Goal: Task Accomplishment & Management: Manage account settings

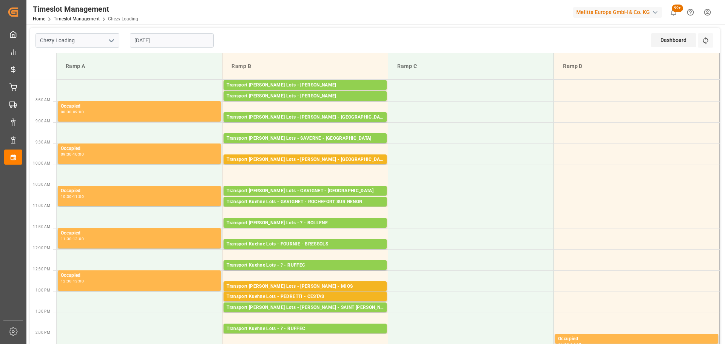
click at [194, 39] on input "[DATE]" at bounding box center [172, 40] width 84 height 14
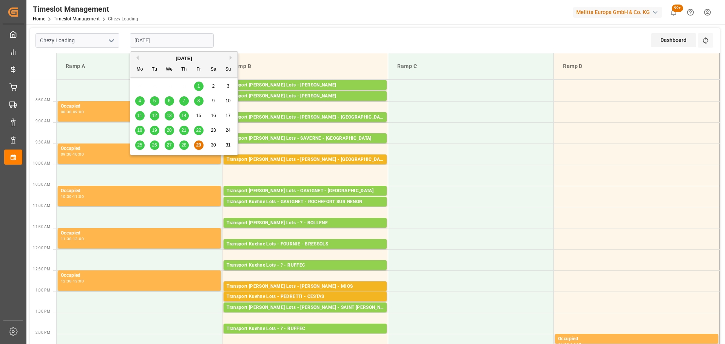
click at [230, 57] on button "Next Month" at bounding box center [232, 57] width 5 height 5
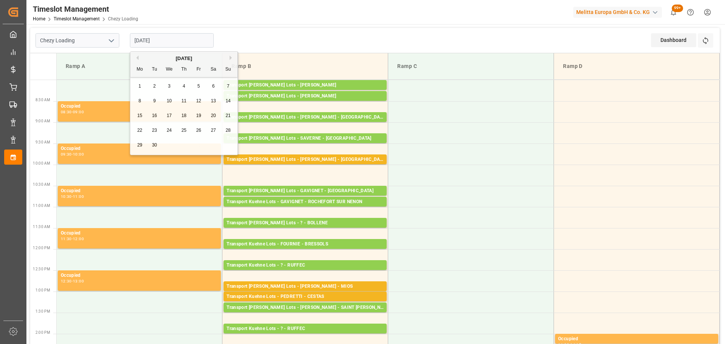
click at [140, 85] on div "Previous Month Next Month September 2025 Mo Tu We Th Fr Sa Su 1 2 3 4 5 6 7 8 9…" at bounding box center [184, 104] width 108 height 106
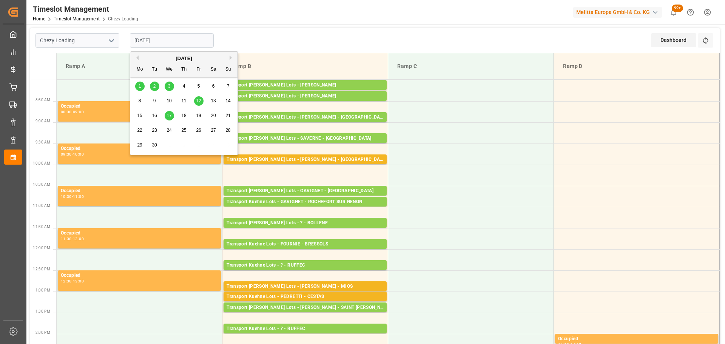
click at [143, 87] on div "1" at bounding box center [139, 86] width 9 height 9
type input "[DATE]"
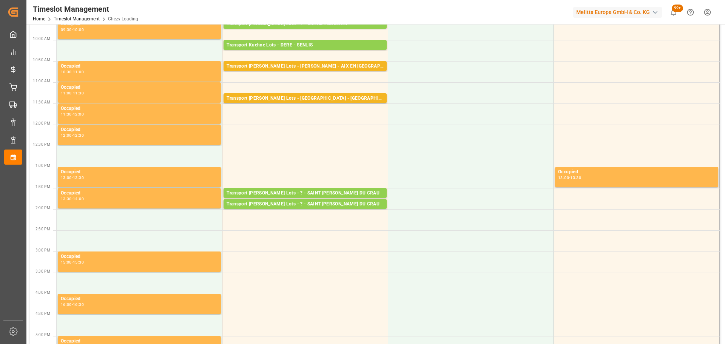
scroll to position [189, 0]
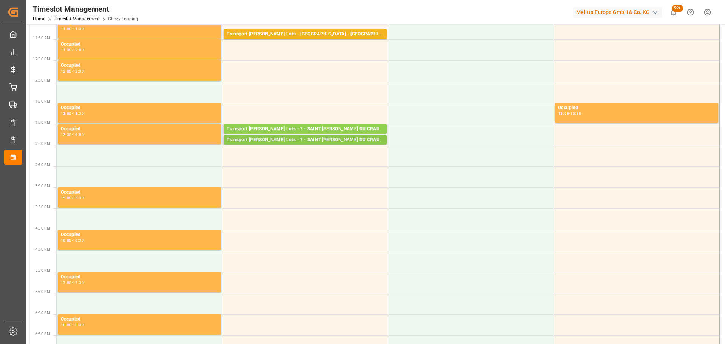
click at [311, 137] on div "Transport Kuehne Lots - ? - SAINT MARTIN DU CRAU" at bounding box center [304, 140] width 157 height 8
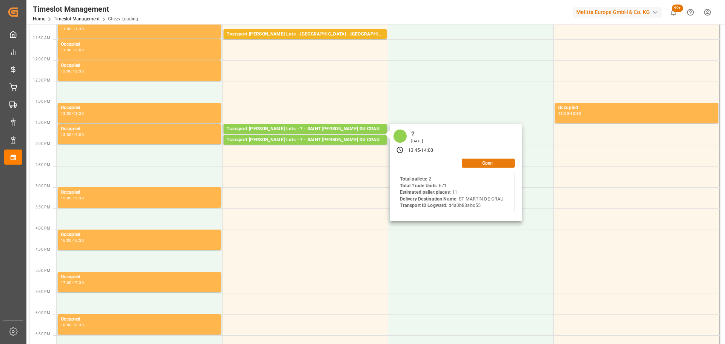
click at [479, 162] on button "Open" at bounding box center [488, 163] width 53 height 9
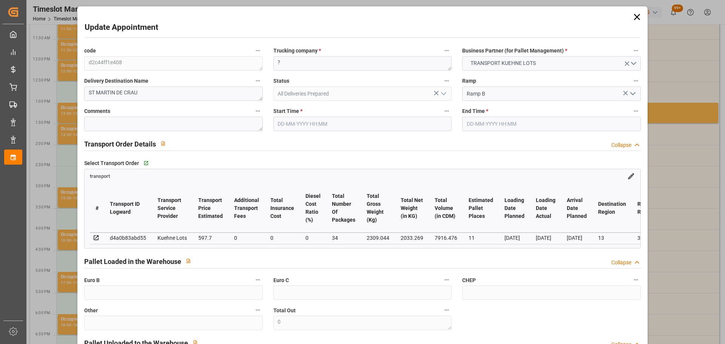
type input "01-09-2025 13:45"
type input "01-09-2025 14:00"
type input "[DATE] 15:06"
type input "[DATE] 12:19"
type input "[DATE]"
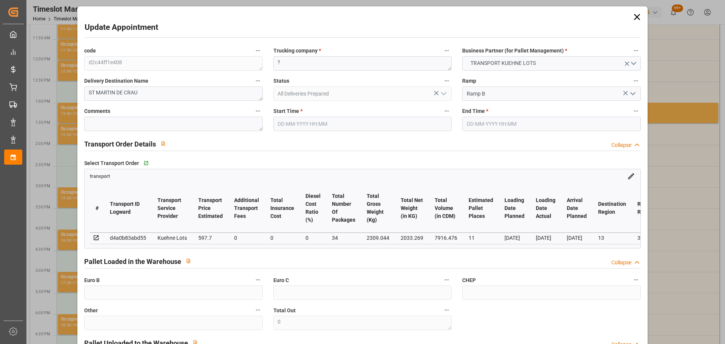
type input "[DATE]"
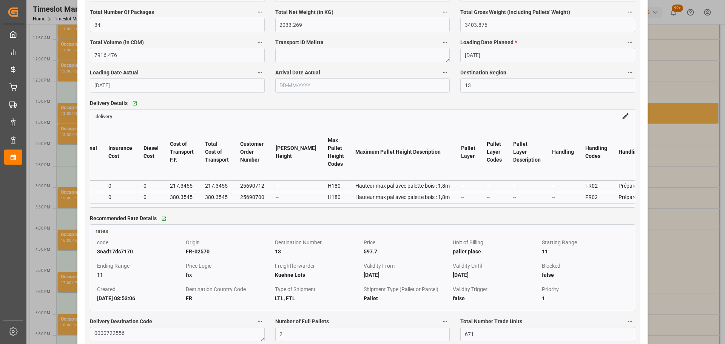
scroll to position [0, 1806]
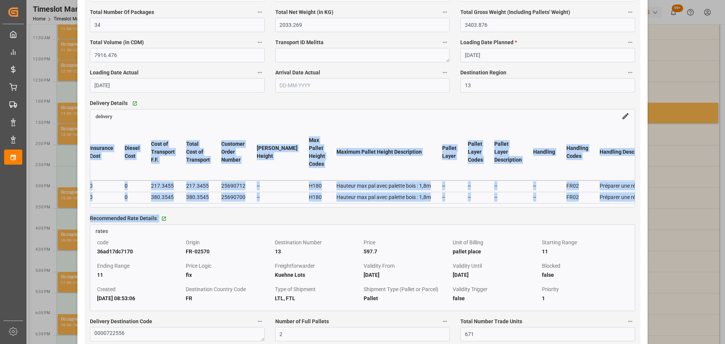
drag, startPoint x: 254, startPoint y: 213, endPoint x: 194, endPoint y: 220, distance: 60.9
click at [285, 218] on div "Go to rates Grid" at bounding box center [241, 218] width 164 height 11
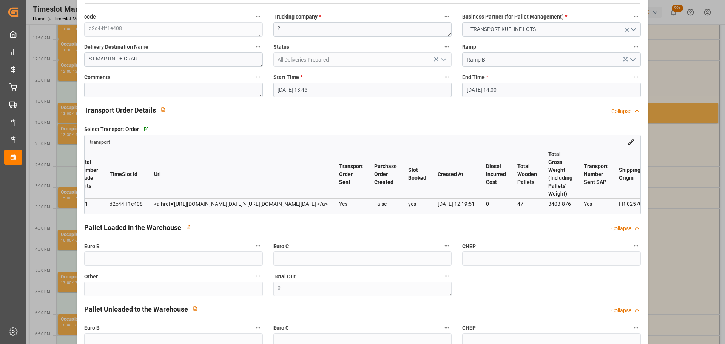
scroll to position [0, 0]
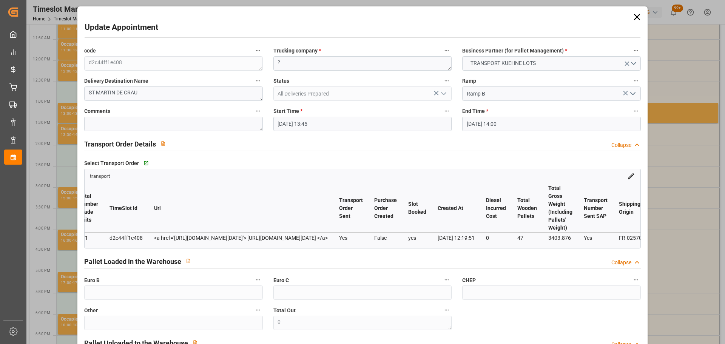
click at [632, 15] on icon at bounding box center [637, 17] width 11 height 11
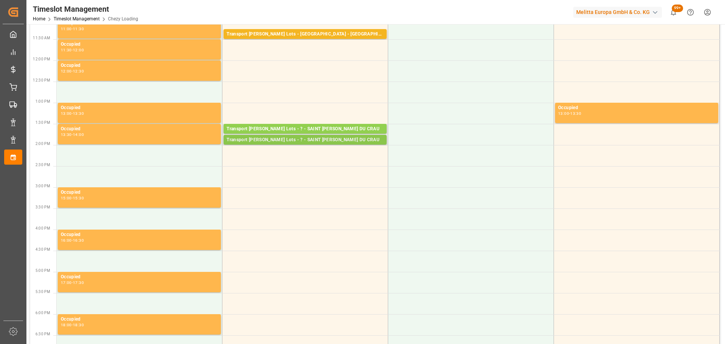
click at [313, 140] on div "Transport Kuehne Lots - ? - SAINT MARTIN DU CRAU" at bounding box center [304, 140] width 157 height 8
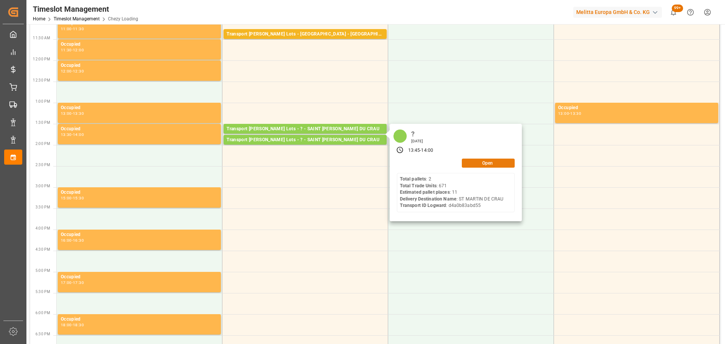
click at [473, 163] on button "Open" at bounding box center [488, 163] width 53 height 9
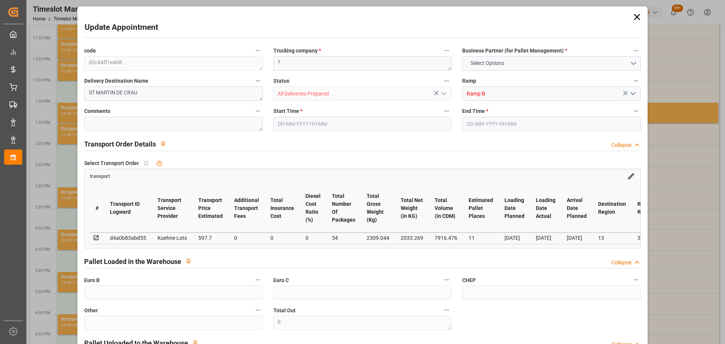
type input "11"
type input "597.7"
type input "0"
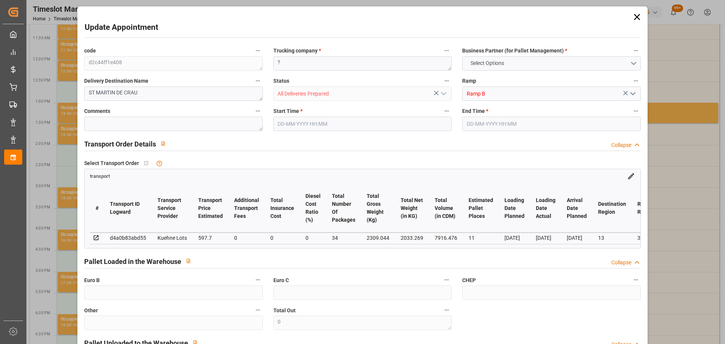
type input "597.7"
type input "0"
type input "34"
type input "2033.269"
type input "3403.876"
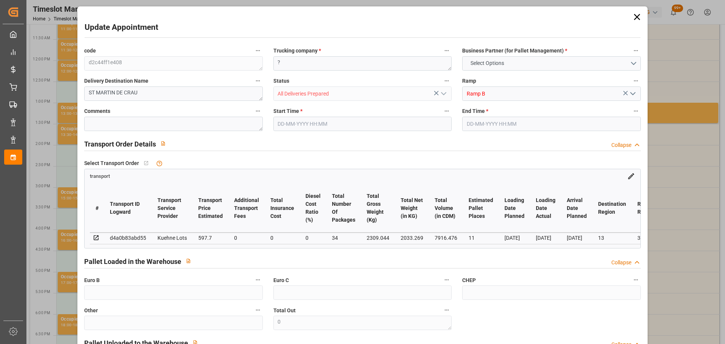
type input "7916.476"
type input "13"
type input "2"
type input "671"
type input "47"
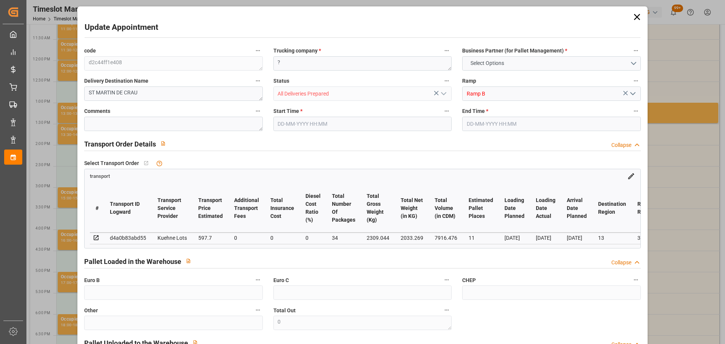
type input "101"
type input "2309.044"
type input "0"
type input "4710.8598"
type input "0"
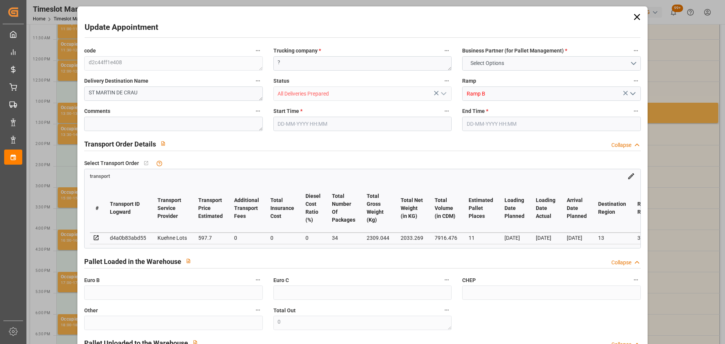
type input "0"
type input "21"
type input "35"
type input "01-09-2025 13:45"
type input "01-09-2025 14:00"
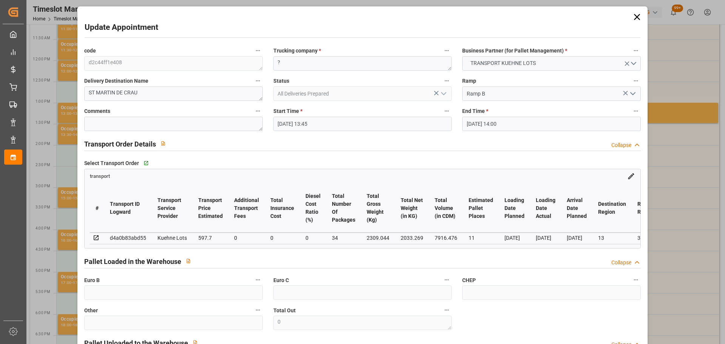
type input "[DATE] 15:06"
type input "[DATE] 12:19"
type input "[DATE]"
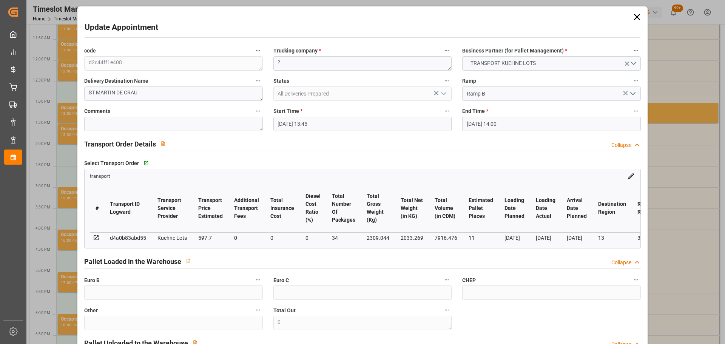
click at [633, 15] on icon at bounding box center [636, 17] width 6 height 6
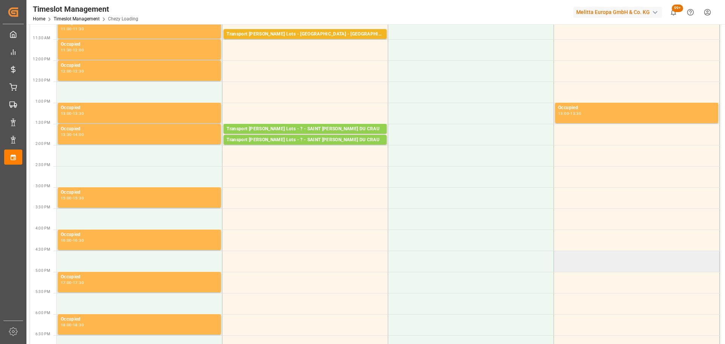
click at [704, 269] on td at bounding box center [637, 261] width 166 height 21
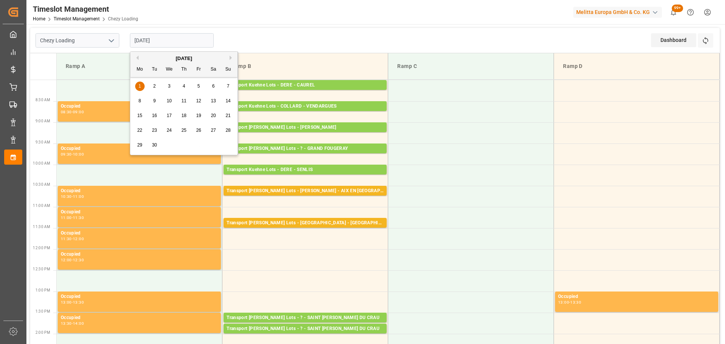
click at [154, 41] on input "[DATE]" at bounding box center [172, 40] width 84 height 14
click at [136, 57] on button "Previous Month" at bounding box center [136, 57] width 5 height 5
click at [199, 145] on span "29" at bounding box center [198, 144] width 5 height 5
type input "[DATE]"
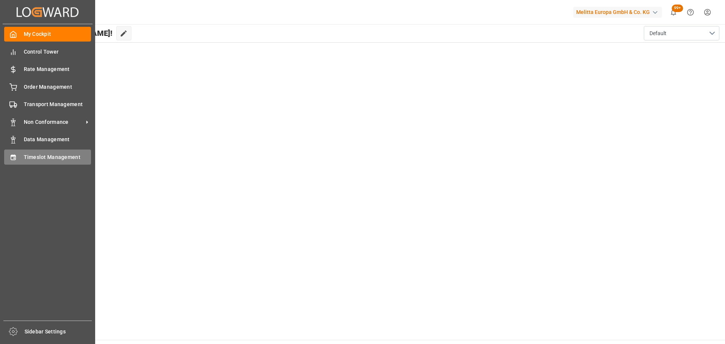
click at [36, 158] on span "Timeslot Management" at bounding box center [58, 157] width 68 height 8
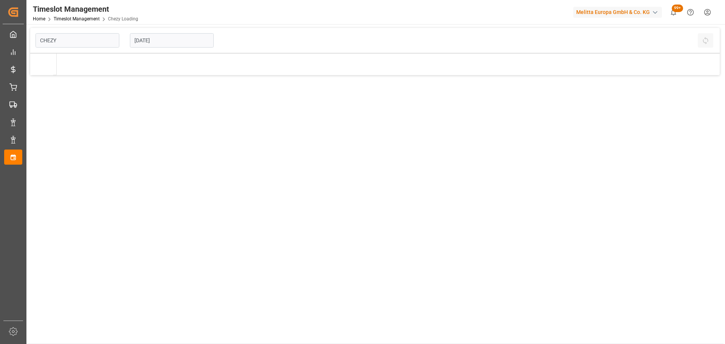
type input "Chezy Loading"
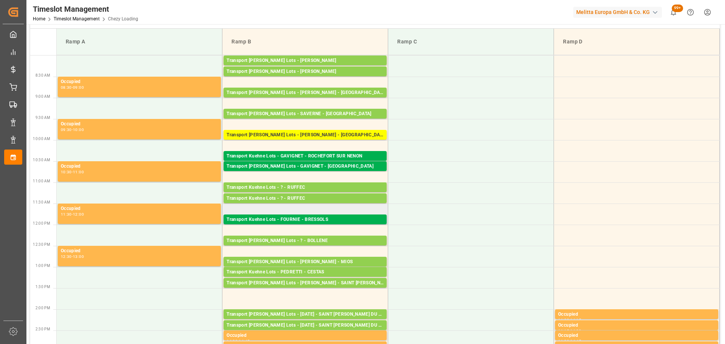
scroll to position [38, 0]
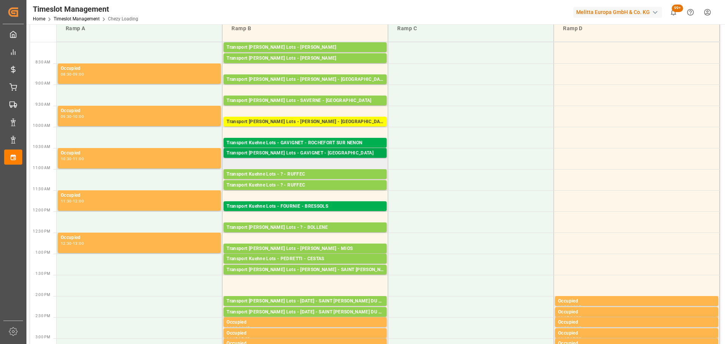
click at [341, 155] on div "Transport [PERSON_NAME] Lots - GAVIGNET - [GEOGRAPHIC_DATA]" at bounding box center [304, 153] width 157 height 8
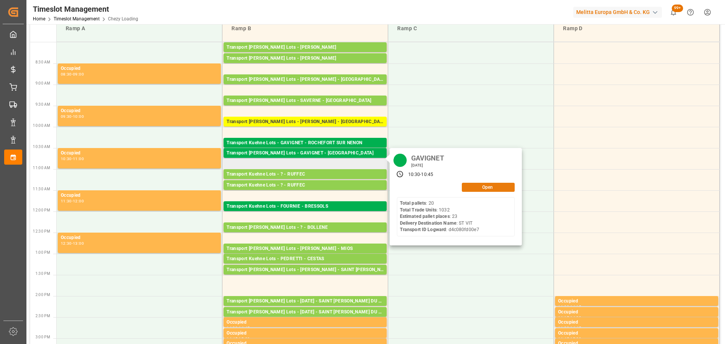
click at [479, 188] on button "Open" at bounding box center [488, 187] width 53 height 9
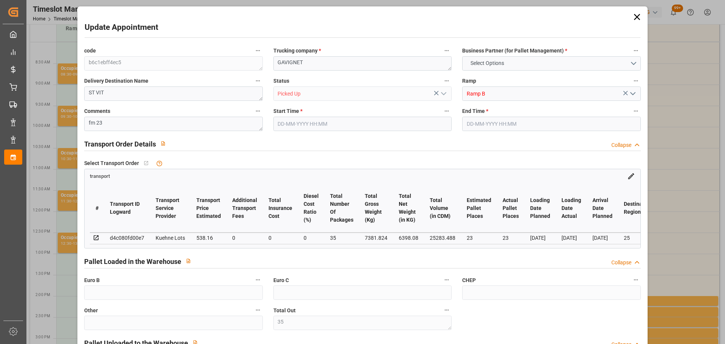
type input "35"
type input "23"
type input "538.16"
type input "0"
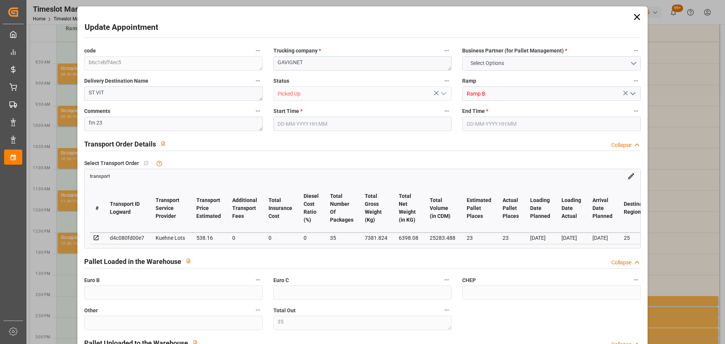
type input "0"
type input "538.16"
type input "0"
type input "35"
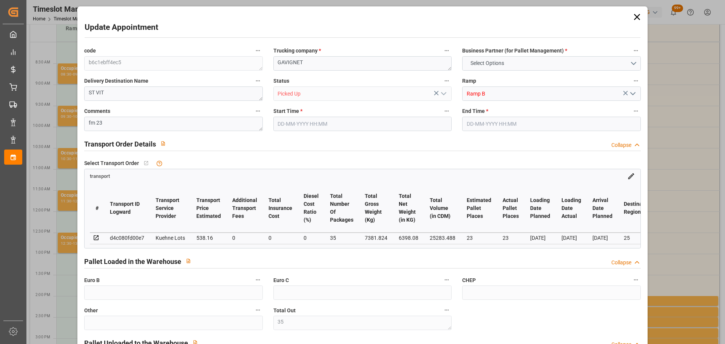
type input "6398.08"
type input "8485.712"
type input "25283.488"
type input "25"
type input "20"
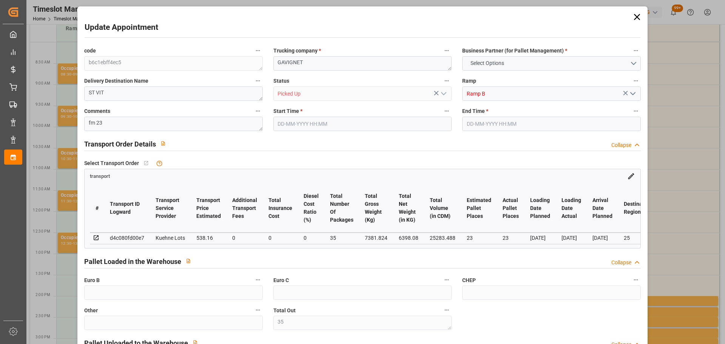
type input "1032"
type input "35"
type input "101"
type input "7381.824"
type input "0"
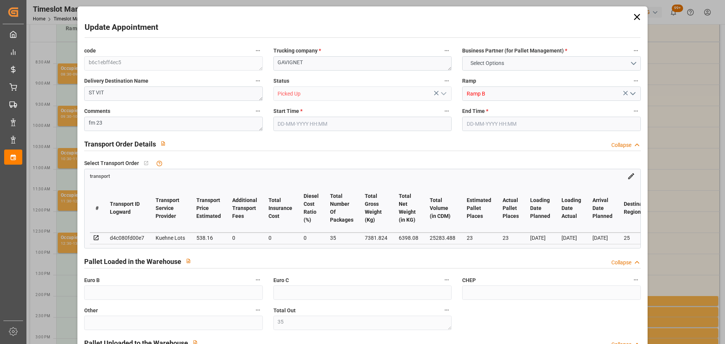
type input "7381.824"
type input "0"
type input "21"
type input "100"
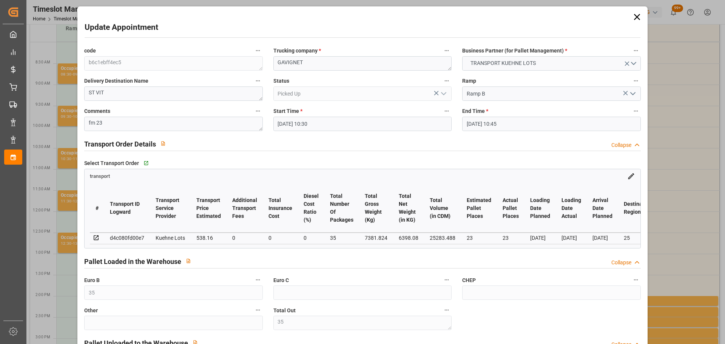
type input "[DATE] 10:30"
type input "[DATE] 10:45"
type input "[DATE] 12:37"
type input "[DATE] 11:31"
type input "[DATE]"
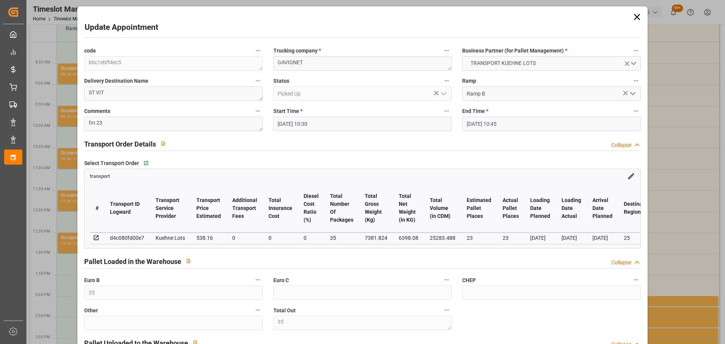
type input "[DATE]"
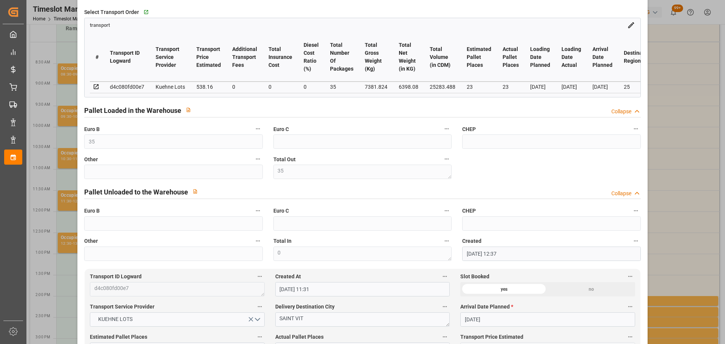
scroll to position [0, 0]
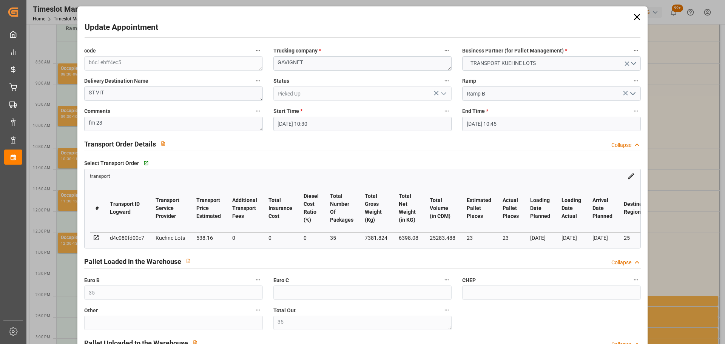
click at [634, 14] on icon at bounding box center [637, 17] width 11 height 11
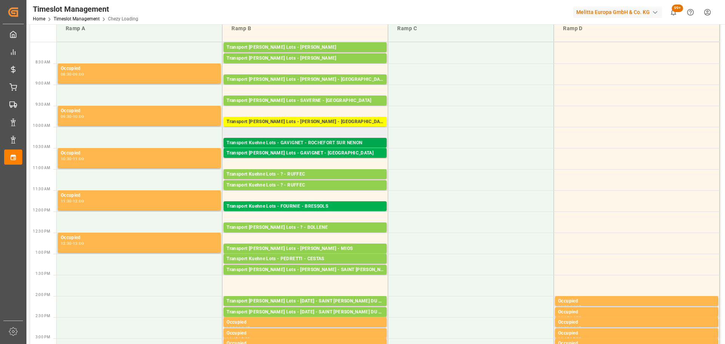
click at [282, 140] on div "Transport Kuehne Lots - GAVIGNET - ROCHEFORT SUR NENON" at bounding box center [304, 143] width 157 height 8
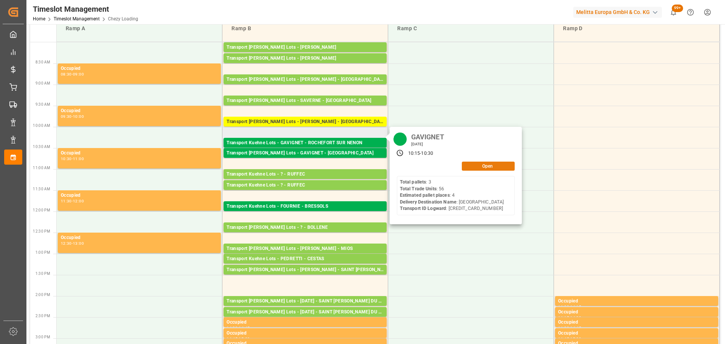
click at [478, 165] on button "Open" at bounding box center [488, 166] width 53 height 9
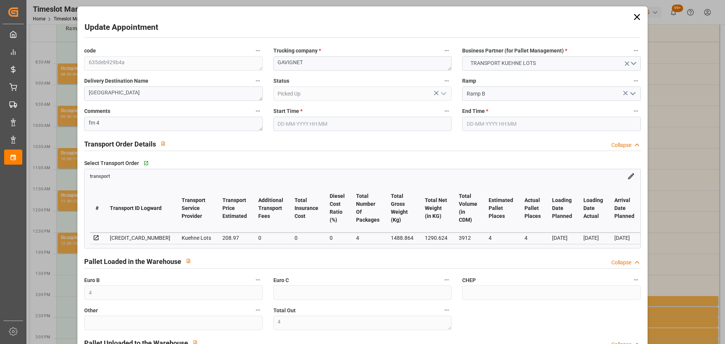
type input "[DATE] 10:15"
type input "[DATE] 10:30"
type input "[DATE] 12:45"
type input "[DATE] 11:27"
type input "[DATE]"
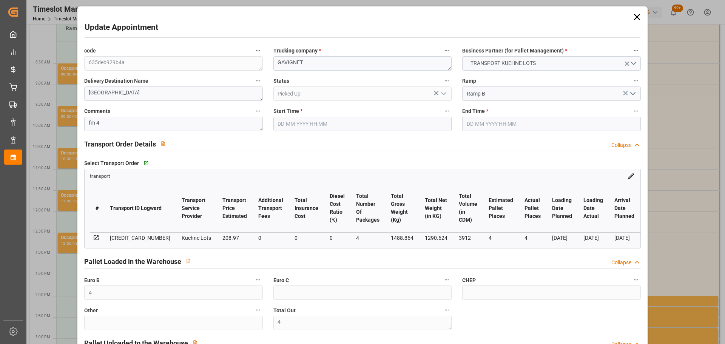
type input "[DATE]"
drag, startPoint x: 633, startPoint y: 16, endPoint x: 633, endPoint y: 23, distance: 7.5
click at [633, 15] on icon at bounding box center [636, 17] width 6 height 6
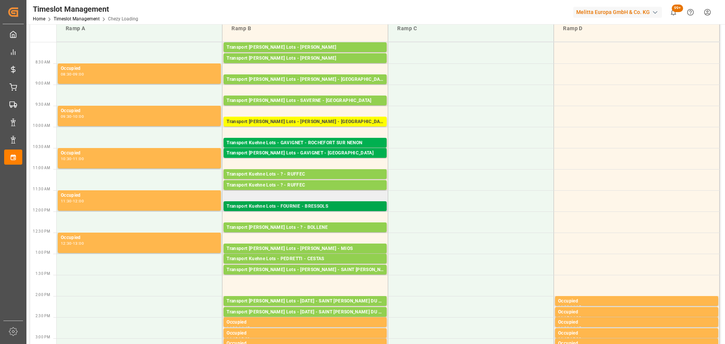
click at [321, 205] on div "Transport Kuehne Lots - FOURNIE - BRESSOLS" at bounding box center [304, 207] width 157 height 8
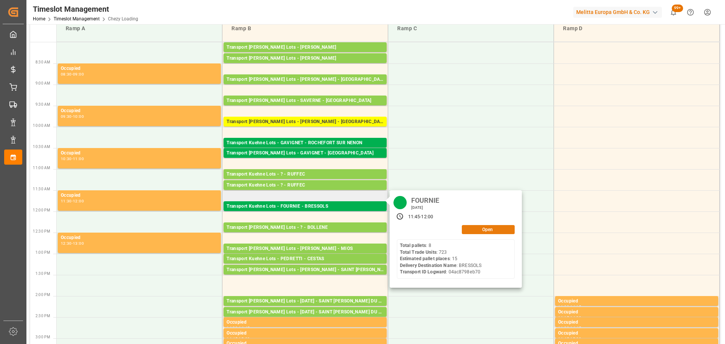
click at [491, 231] on button "Open" at bounding box center [488, 229] width 53 height 9
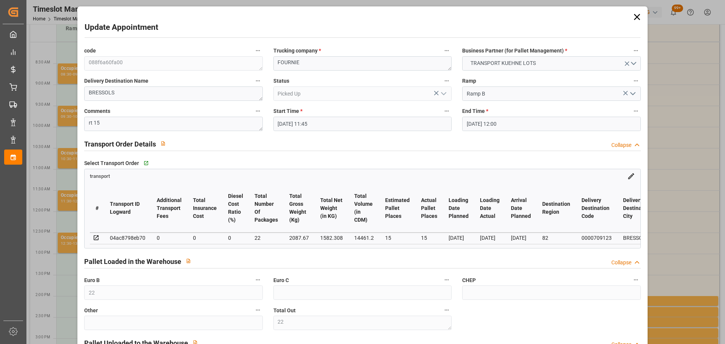
click at [635, 12] on icon at bounding box center [637, 17] width 11 height 11
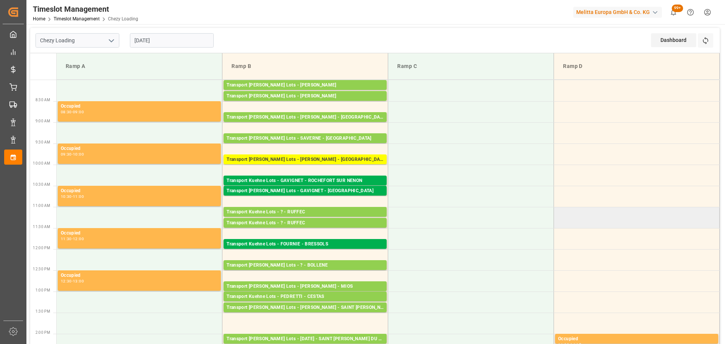
click at [586, 222] on td at bounding box center [637, 217] width 166 height 21
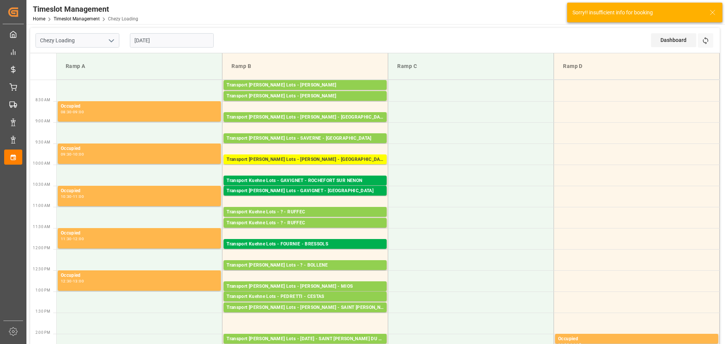
click at [176, 40] on input "[DATE]" at bounding box center [172, 40] width 84 height 14
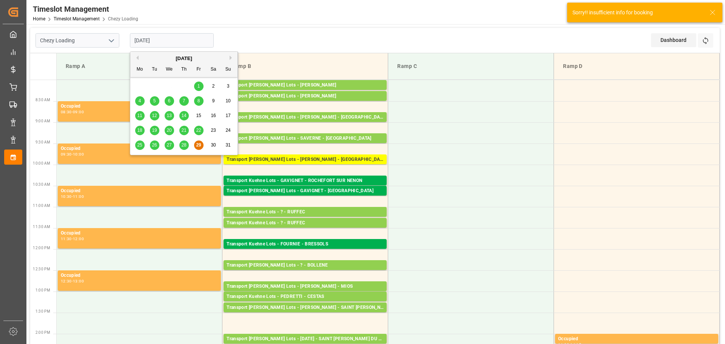
click at [181, 143] on div "28" at bounding box center [183, 145] width 9 height 9
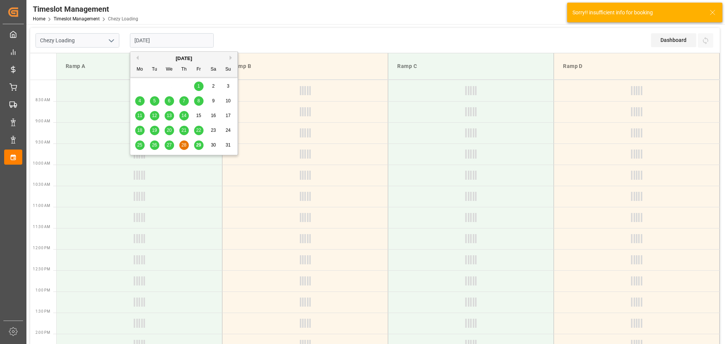
click at [159, 37] on input "[DATE]" at bounding box center [172, 40] width 84 height 14
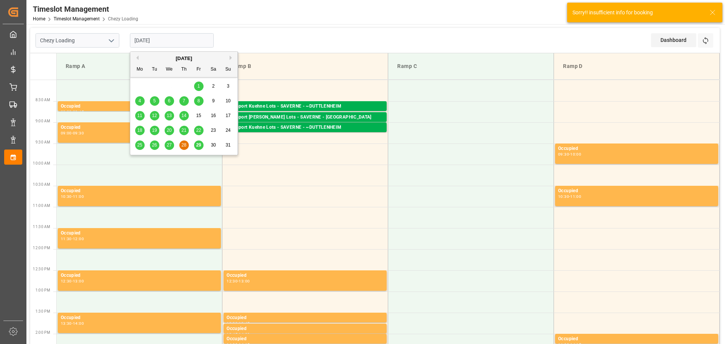
click at [197, 143] on span "29" at bounding box center [198, 144] width 5 height 5
type input "[DATE]"
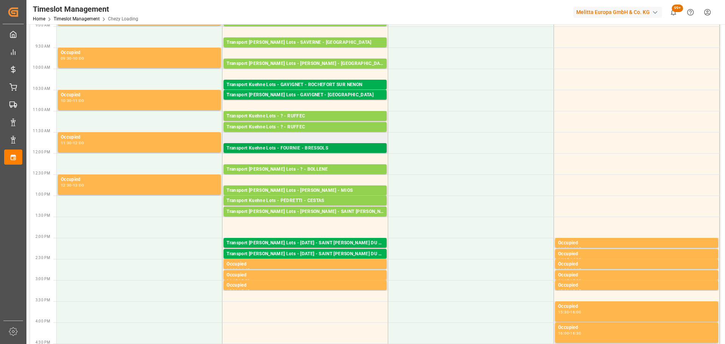
scroll to position [113, 0]
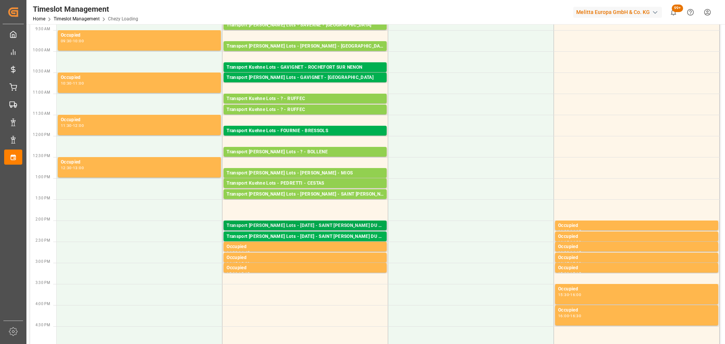
click at [327, 225] on div "Transport [PERSON_NAME] Lots - [DATE] - SAINT [PERSON_NAME] DU CRAU" at bounding box center [304, 226] width 157 height 8
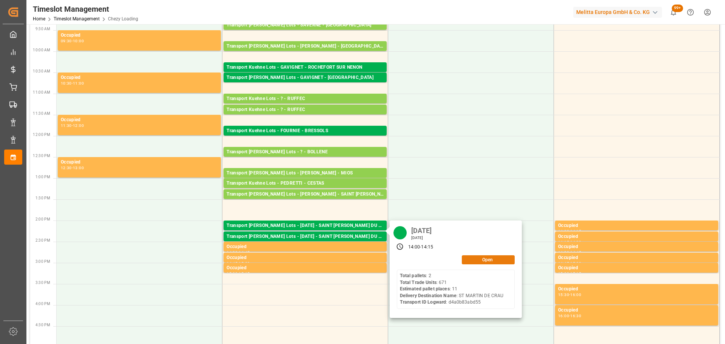
click at [475, 257] on button "Open" at bounding box center [488, 259] width 53 height 9
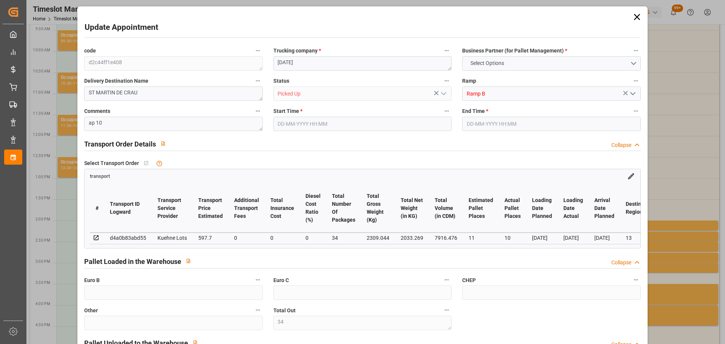
type input "34"
type input "11"
type input "10"
type input "597.7"
type input "0"
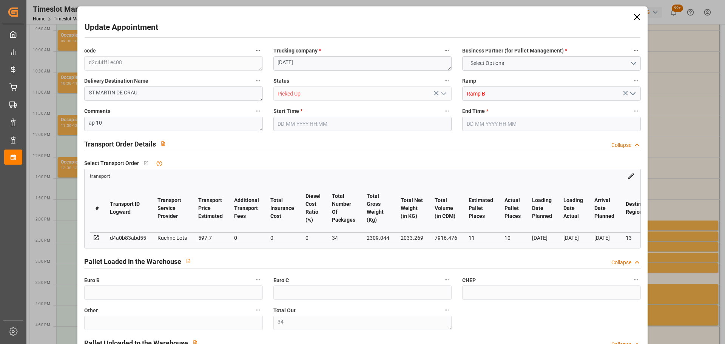
type input "0"
type input "597.7"
type input "0"
type input "34"
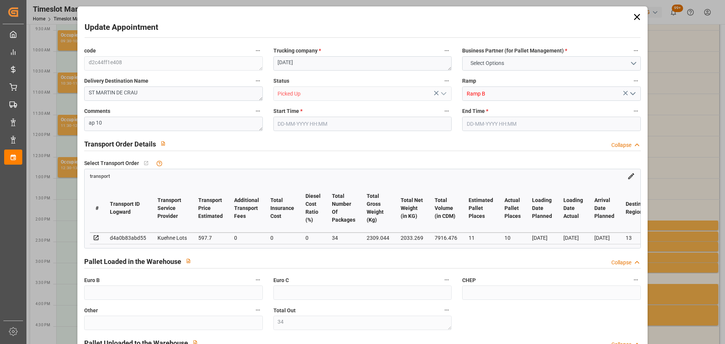
type input "2033.269"
type input "3403.876"
type input "7916.476"
type input "13"
type input "2"
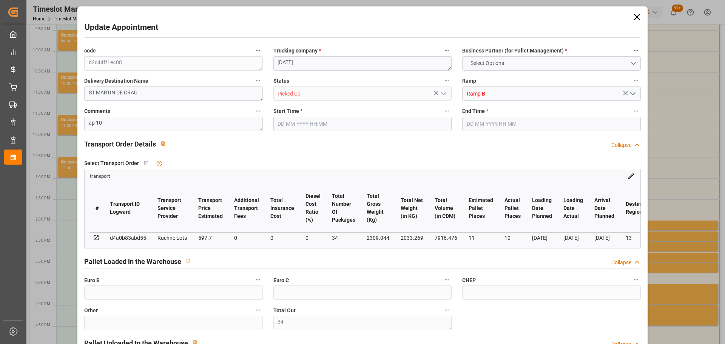
type input "671"
type input "34"
type input "101"
type input "2309.044"
type input "0"
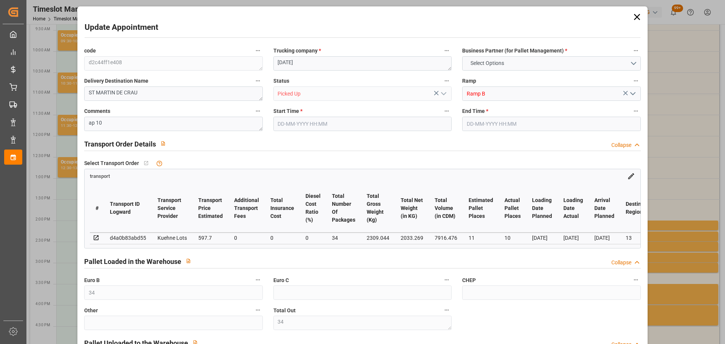
type input "10767.6795"
type input "0"
type input "21"
type input "80"
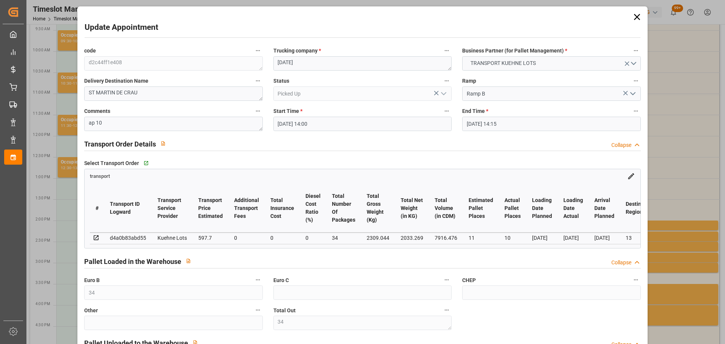
type input "[DATE] 14:00"
type input "[DATE] 14:15"
type input "[DATE] 15:06"
type input "[DATE] 12:19"
type input "[DATE]"
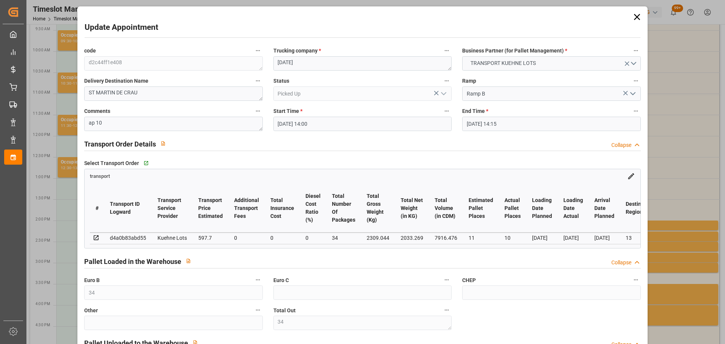
type input "[DATE]"
click at [632, 12] on icon at bounding box center [637, 17] width 11 height 11
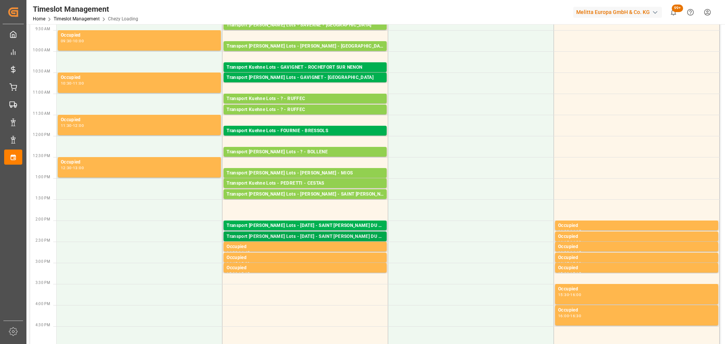
click at [311, 236] on div "Transport [PERSON_NAME] Lots - [DATE] - SAINT [PERSON_NAME] DU CRAU" at bounding box center [304, 237] width 157 height 8
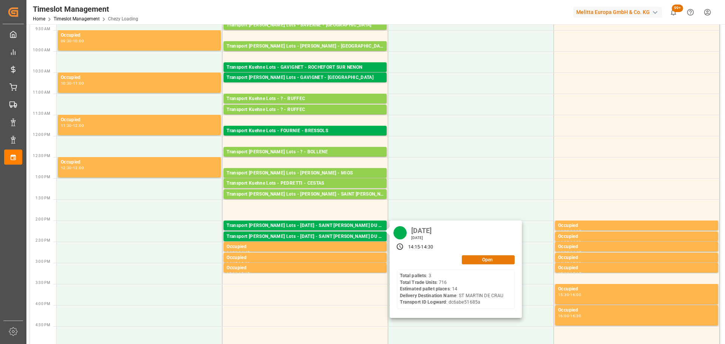
click at [480, 262] on button "Open" at bounding box center [488, 259] width 53 height 9
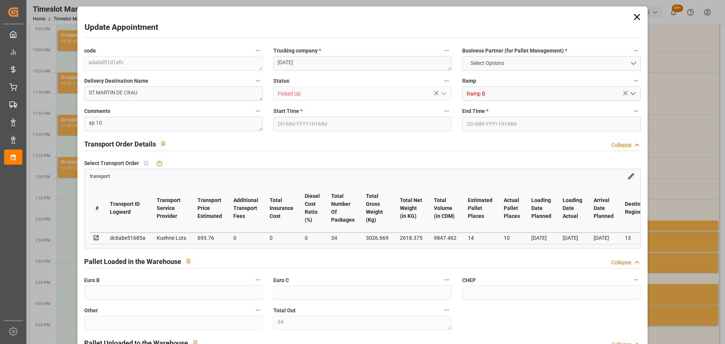
type input "34"
type input "14"
type input "10"
type input "693.76"
type input "0"
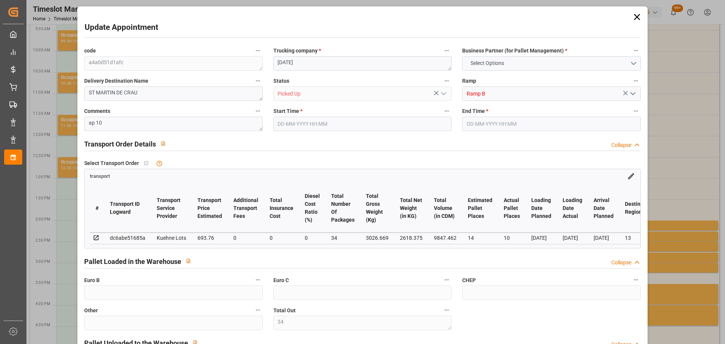
type input "0"
type input "693.76"
type input "0"
type input "34"
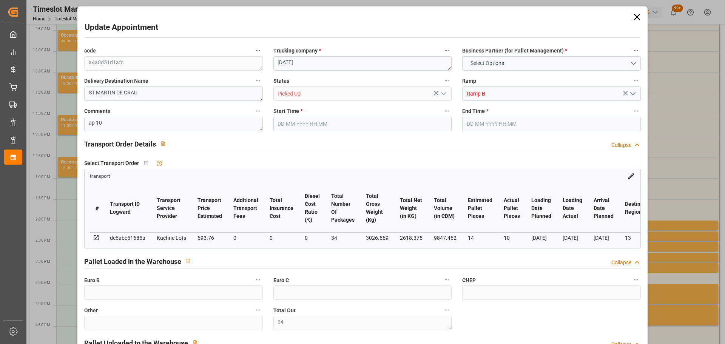
type input "2618.375"
type input "4305.709"
type input "9847.462"
type input "13"
type input "3"
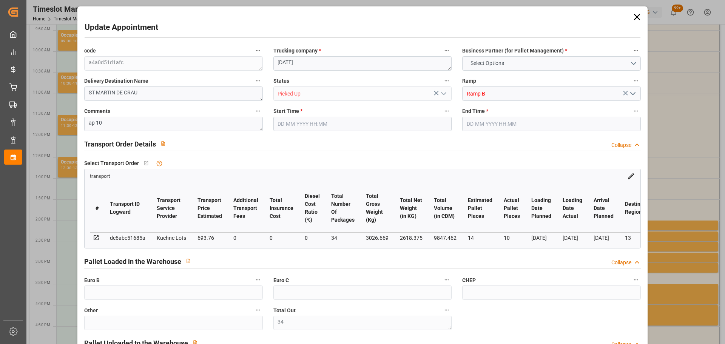
type input "716"
type input "34"
type input "101"
type input "3026.669"
type input "0"
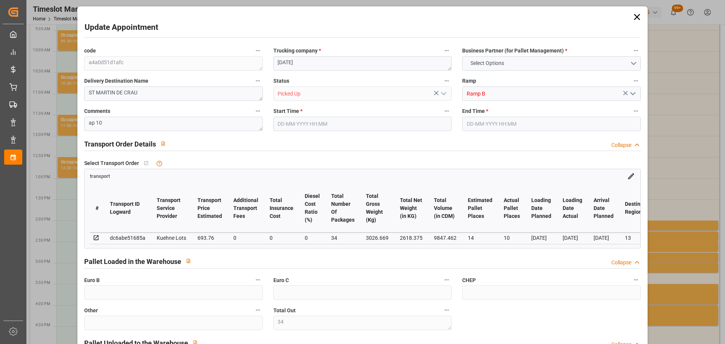
type input "10767.6795"
type input "0"
type input "21"
type input "80"
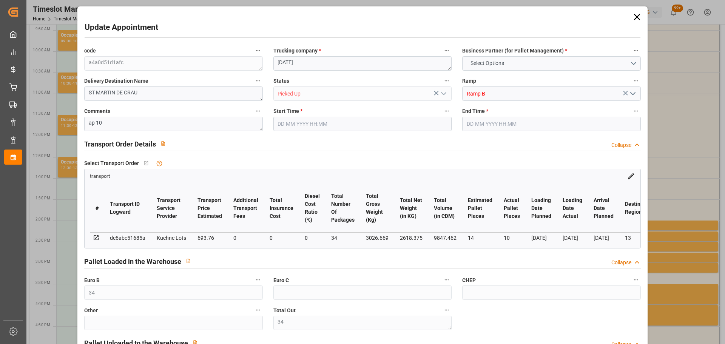
type input "[DATE] 14:15"
type input "[DATE] 14:30"
type input "[DATE] 15:07"
type input "[DATE] 11:26"
type input "[DATE]"
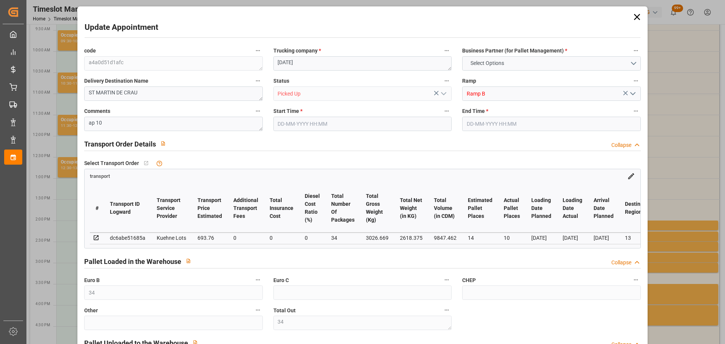
type input "[DATE]"
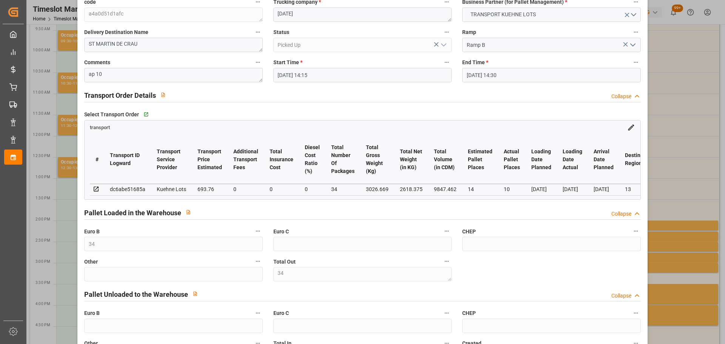
scroll to position [0, 0]
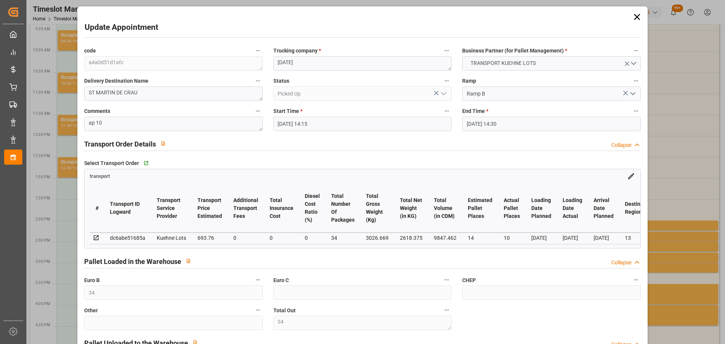
click at [634, 13] on icon at bounding box center [637, 17] width 11 height 11
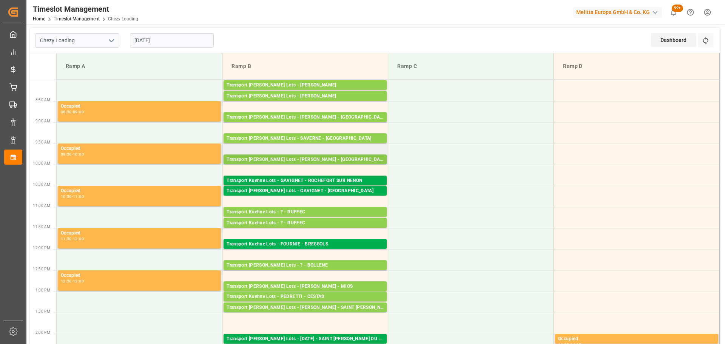
click at [314, 156] on div "Transport [PERSON_NAME] Lots - [PERSON_NAME] - [GEOGRAPHIC_DATA]" at bounding box center [304, 160] width 157 height 8
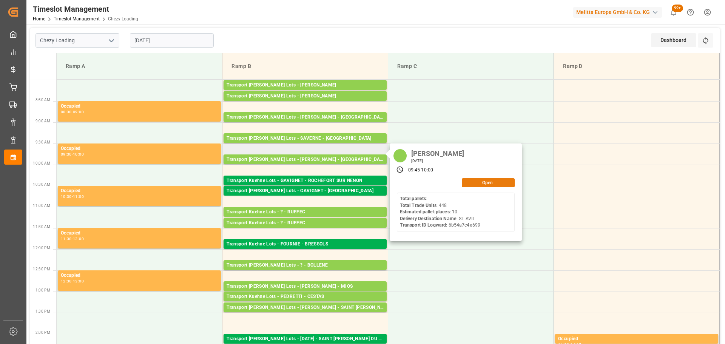
click at [473, 180] on button "Open" at bounding box center [488, 182] width 53 height 9
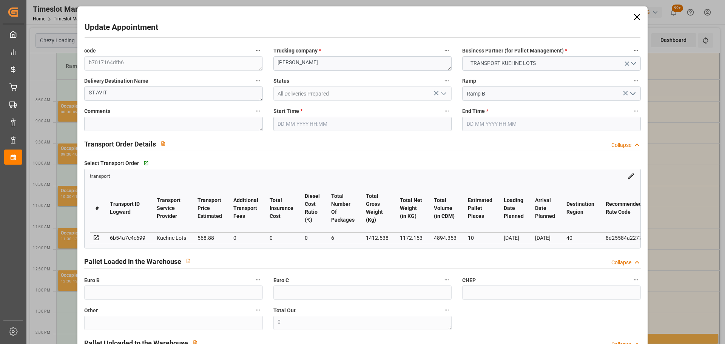
type input "[DATE] 09:45"
type input "[DATE] 10:00"
type input "[DATE] 12:49"
type input "[DATE] 11:23"
type input "[DATE]"
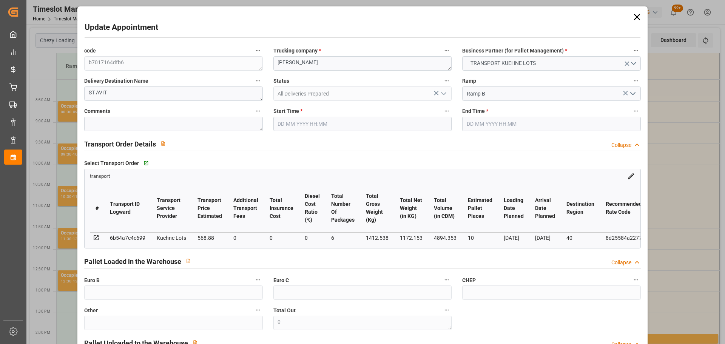
type input "[DATE]"
click at [636, 17] on icon at bounding box center [637, 17] width 11 height 11
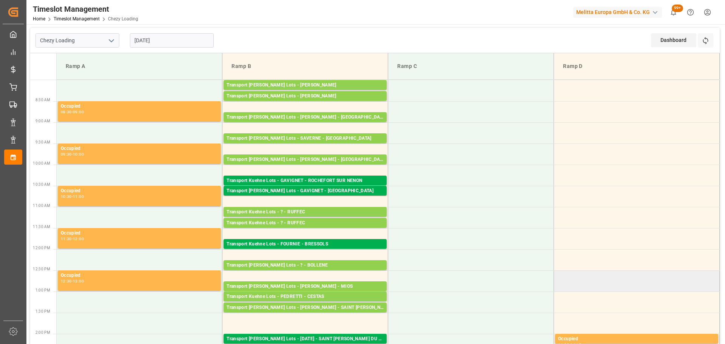
click at [561, 272] on td at bounding box center [637, 280] width 166 height 21
